Goal: Information Seeking & Learning: Check status

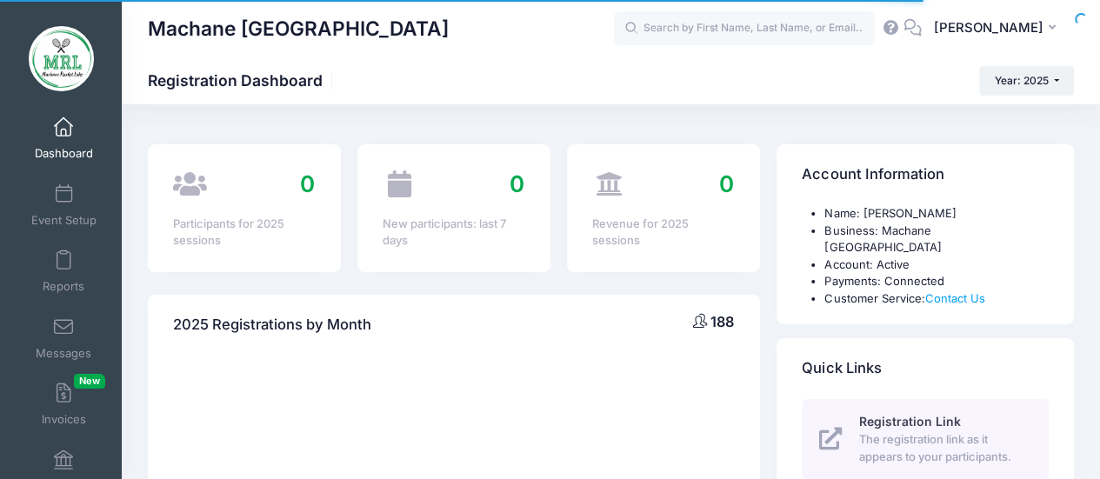
scroll to position [116, 0]
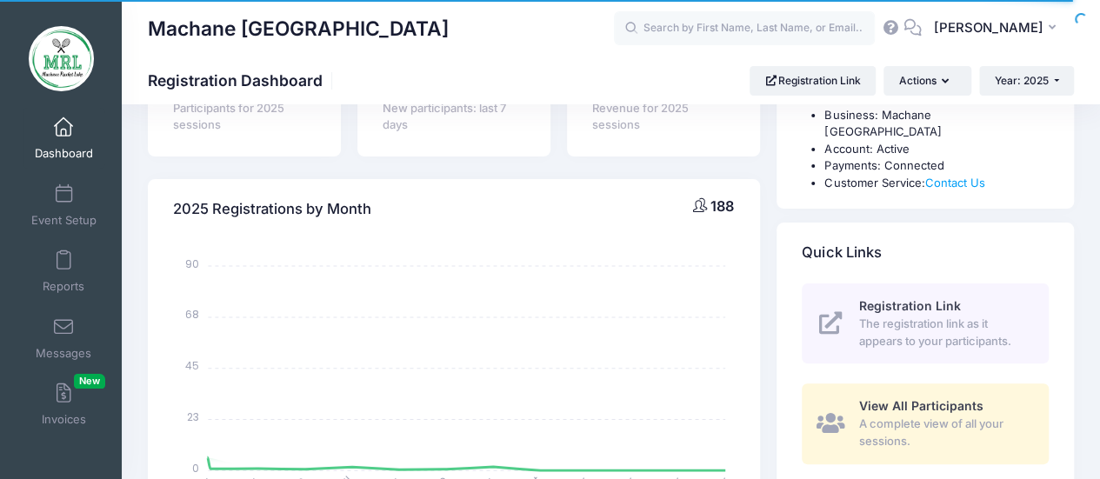
select select
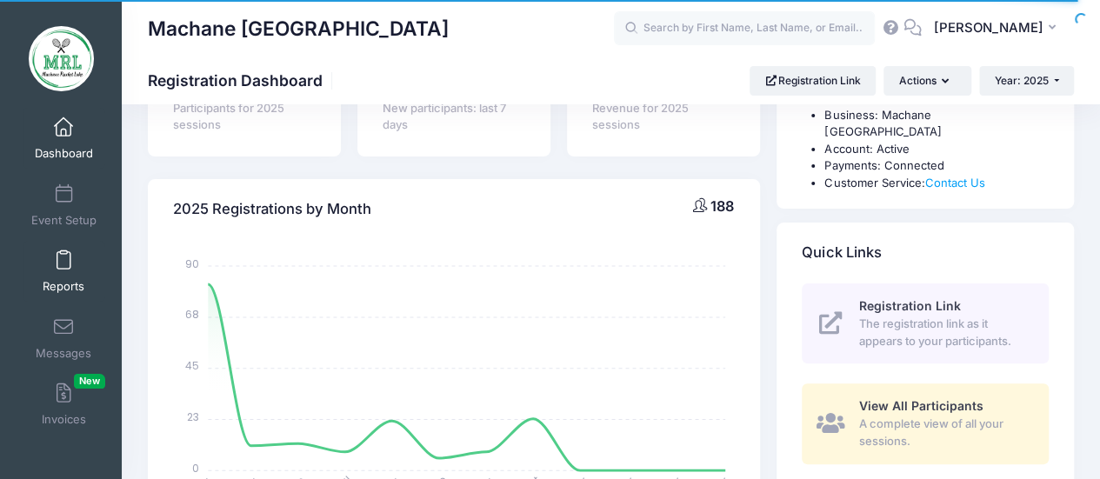
click at [63, 265] on span at bounding box center [63, 260] width 0 height 19
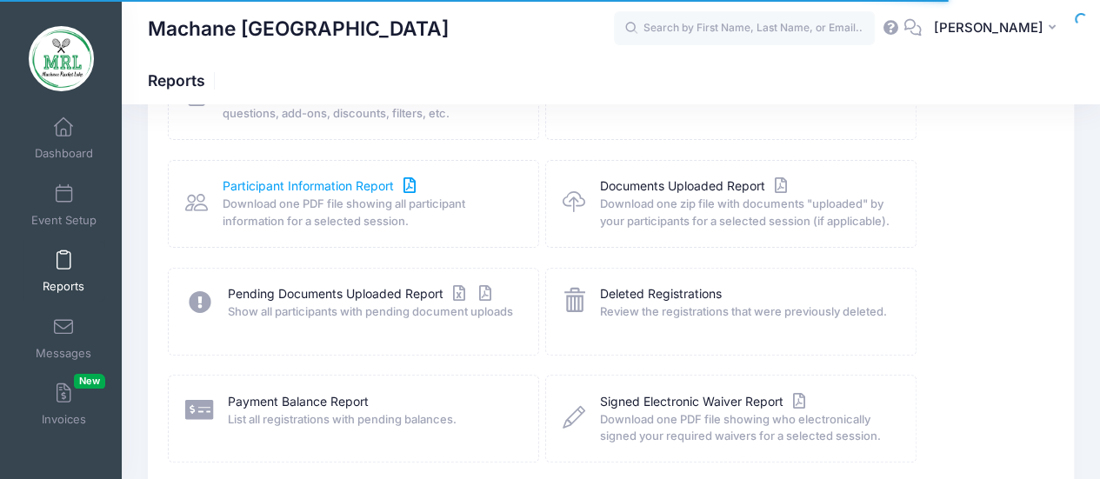
scroll to position [168, 0]
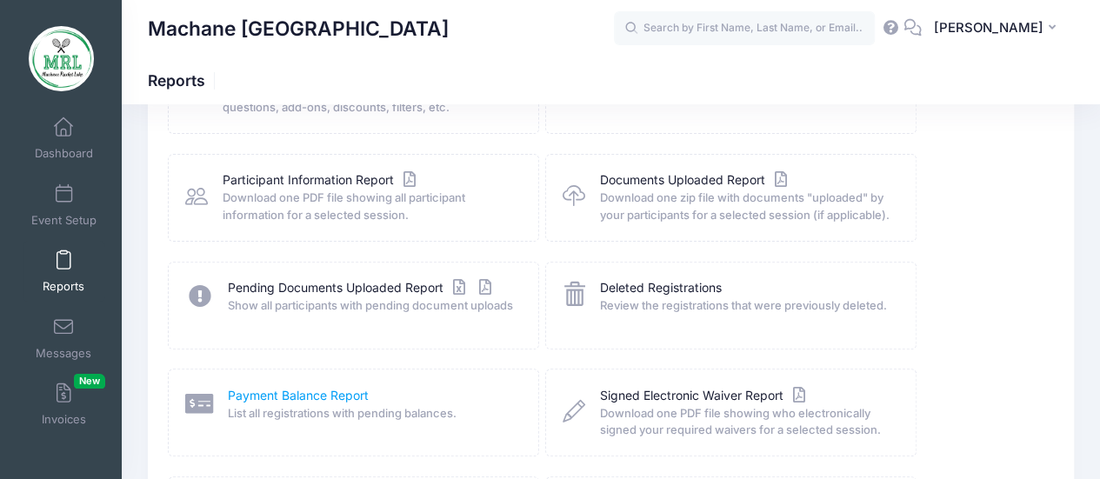
click at [297, 393] on link "Payment Balance Report" at bounding box center [298, 396] width 141 height 18
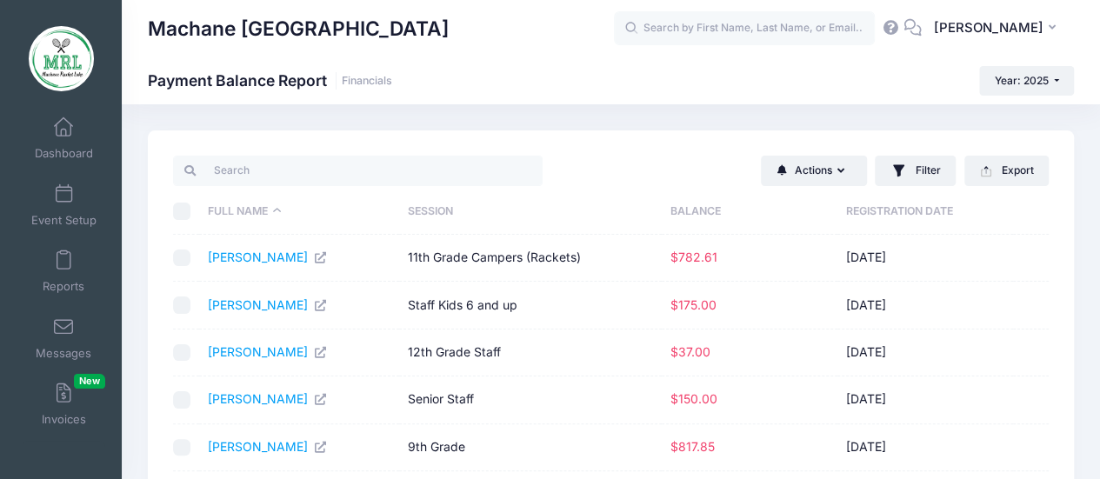
click at [702, 208] on th "Balance" at bounding box center [750, 212] width 176 height 46
click at [702, 208] on th "Balance" at bounding box center [755, 212] width 176 height 46
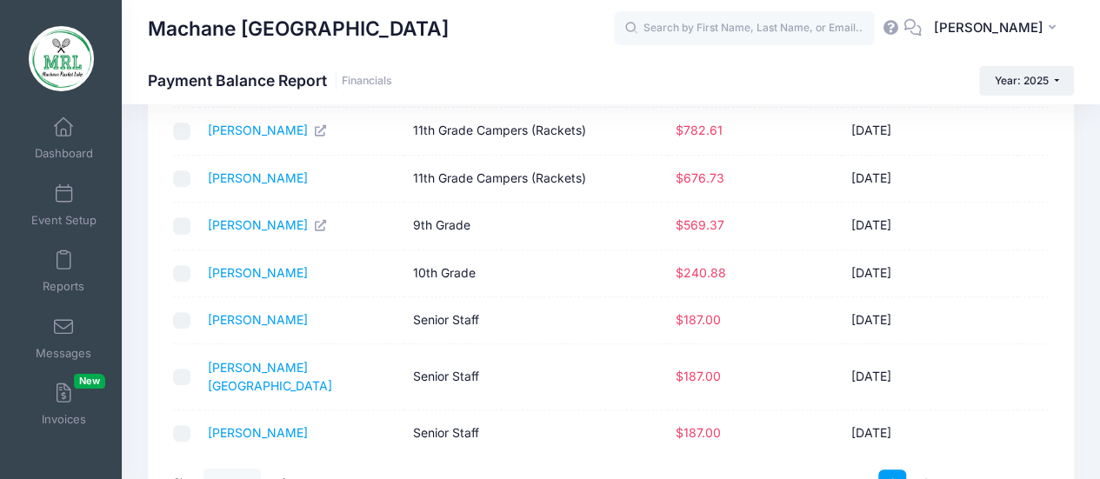
scroll to position [270, 0]
click at [271, 268] on link "[PERSON_NAME]" at bounding box center [258, 271] width 100 height 15
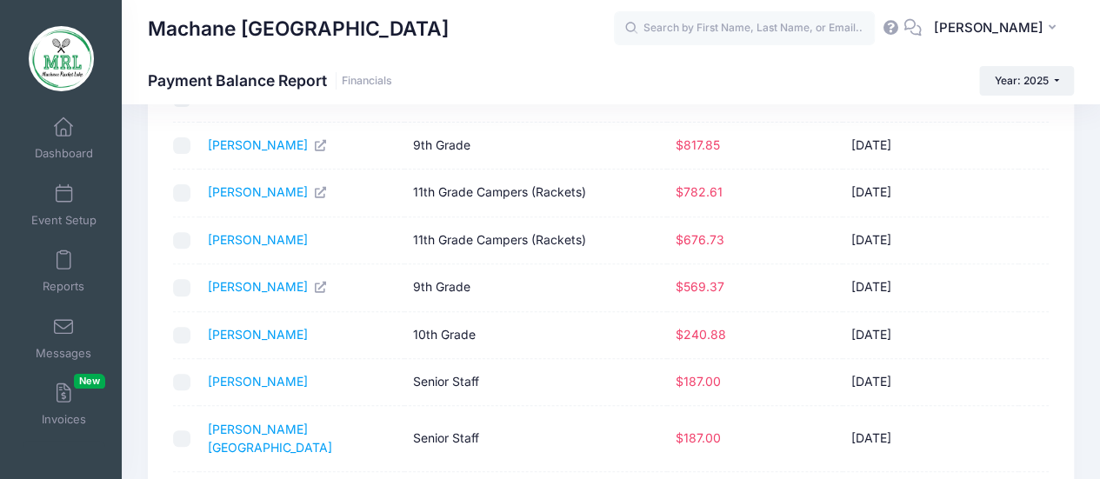
scroll to position [316, 0]
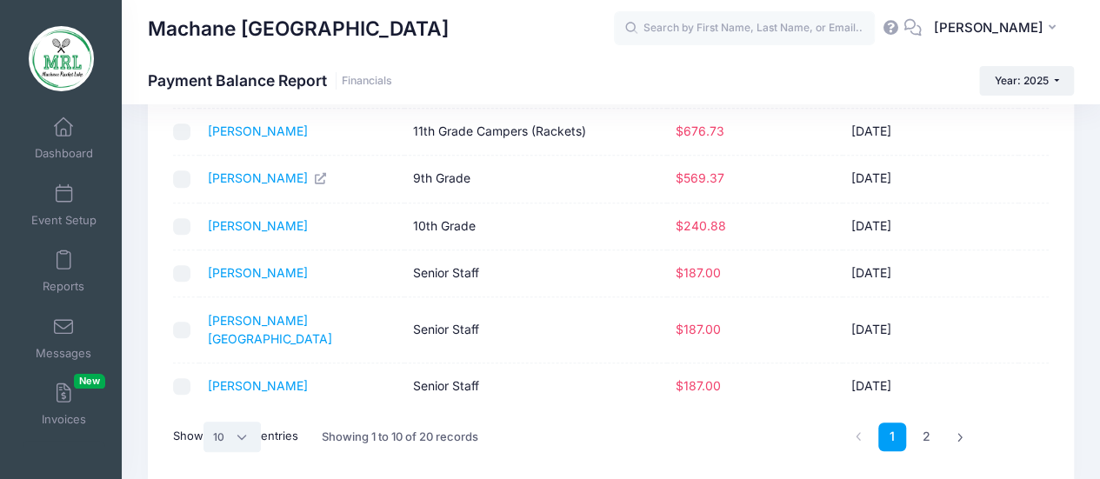
click at [249, 422] on select "All 10 25 50" at bounding box center [232, 437] width 57 height 30
select select "25"
click at [206, 451] on select "All 10 25 50" at bounding box center [232, 437] width 57 height 30
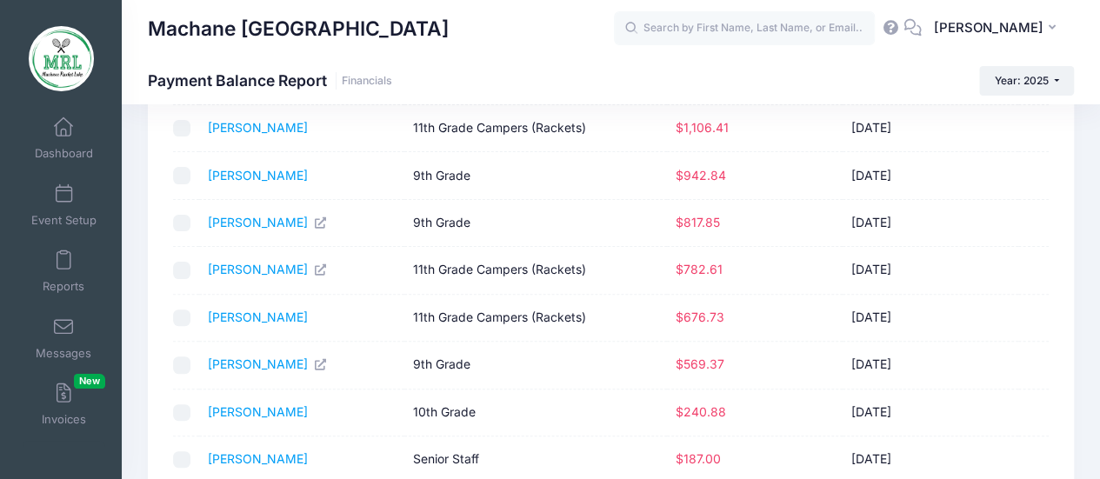
scroll to position [0, 0]
